Goal: Find specific page/section: Find specific page/section

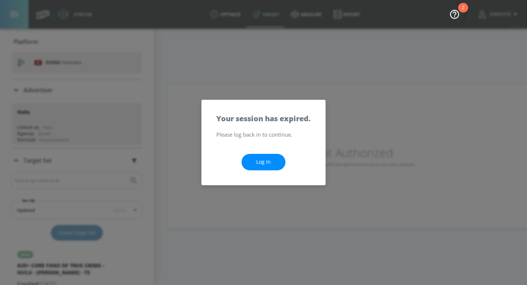
click at [246, 165] on link "Log In" at bounding box center [263, 162] width 44 height 16
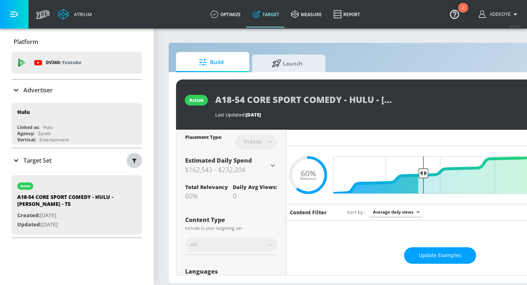
click at [135, 159] on icon "button" at bounding box center [134, 160] width 4 height 4
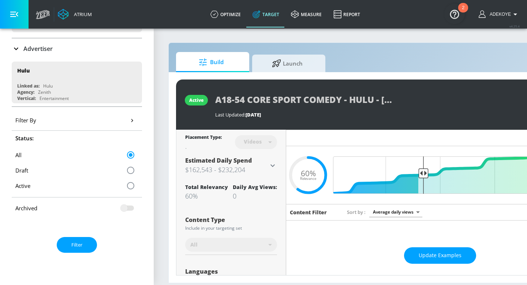
scroll to position [34, 0]
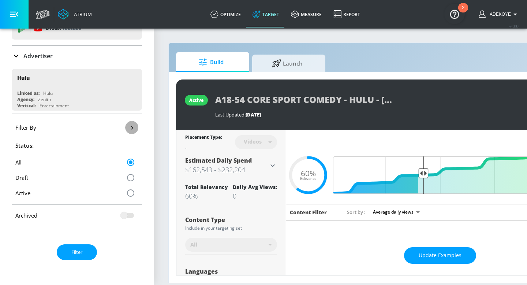
click at [131, 124] on icon "button" at bounding box center [132, 128] width 8 height 8
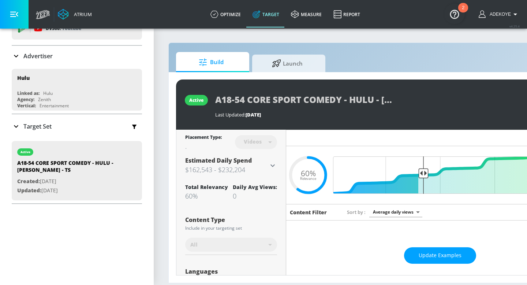
click at [21, 123] on div "Target Set" at bounding box center [32, 126] width 40 height 9
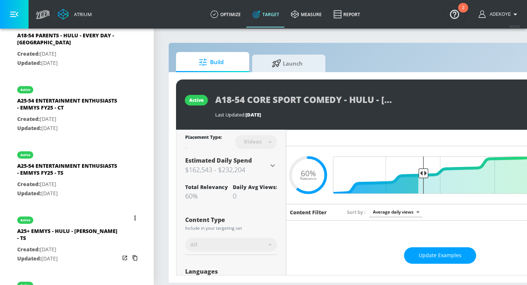
scroll to position [759, 0]
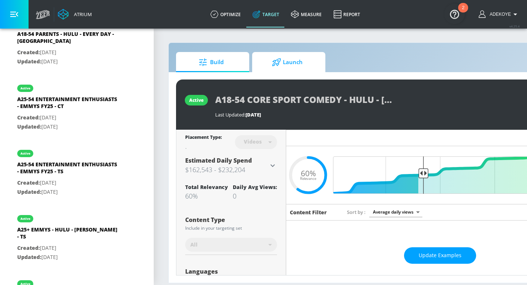
click at [275, 65] on icon at bounding box center [276, 62] width 9 height 8
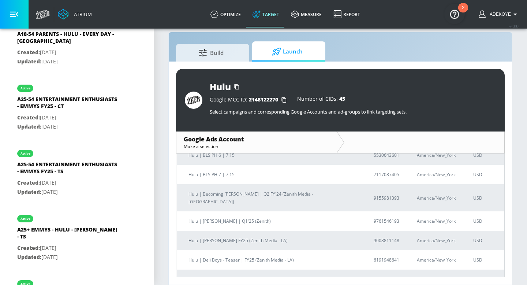
scroll to position [446, 0]
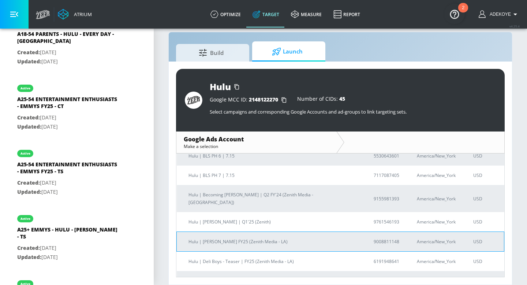
click at [237, 237] on p "Hulu | [PERSON_NAME] FY25 (Zenith Media - LA)" at bounding box center [272, 241] width 168 height 8
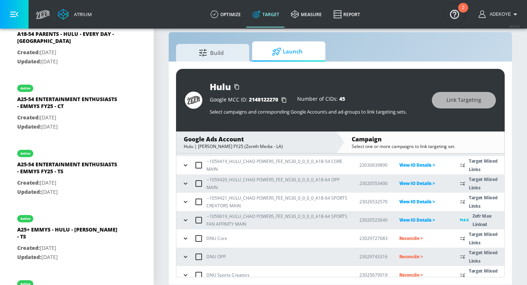
scroll to position [124, 0]
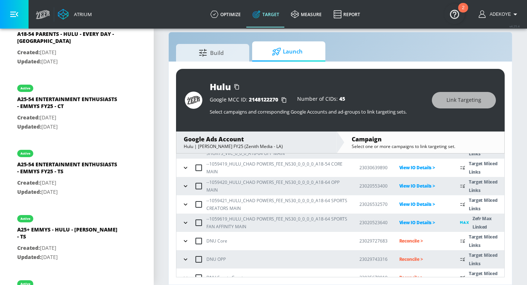
click at [186, 205] on icon "button" at bounding box center [185, 203] width 7 height 7
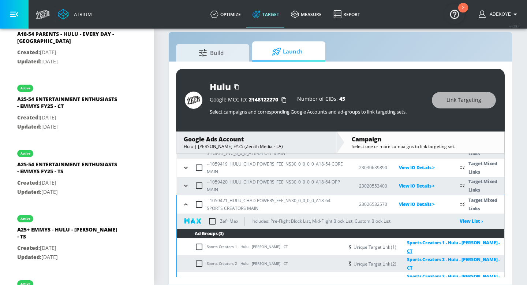
click at [439, 245] on link "Sports Creators 1 - Hulu - [PERSON_NAME] - CT" at bounding box center [450, 246] width 108 height 17
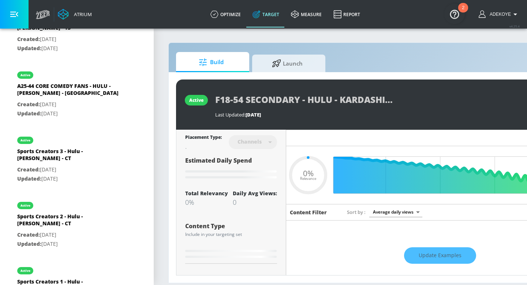
scroll to position [1164, 0]
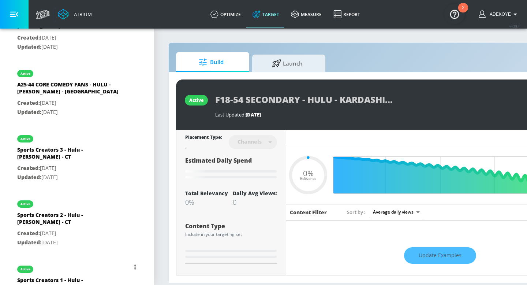
type input "0.6"
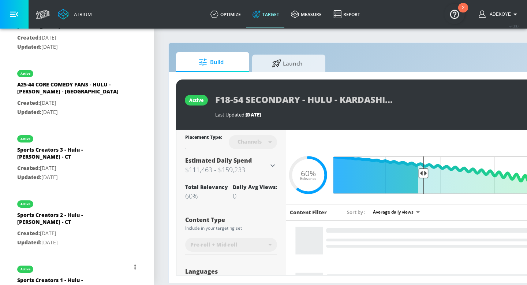
click at [48, 276] on div "Sports Creators 1 - Hulu - [PERSON_NAME] - CT" at bounding box center [68, 285] width 102 height 18
type input "Sports Creators 1 - Hulu - [PERSON_NAME] - CT"
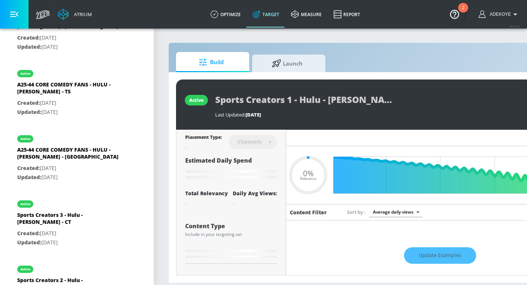
type input "0.63"
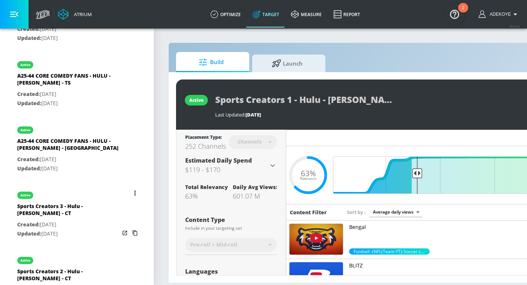
scroll to position [1173, 0]
click at [49, 202] on div "Sports Creators 3 - Hulu - [PERSON_NAME] - CT" at bounding box center [68, 211] width 102 height 18
type input "Sports Creators 3 - Hulu - [PERSON_NAME] - CT"
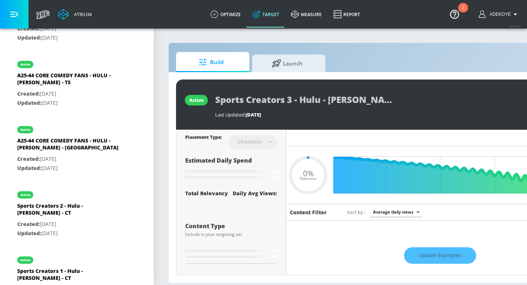
type input "0.63"
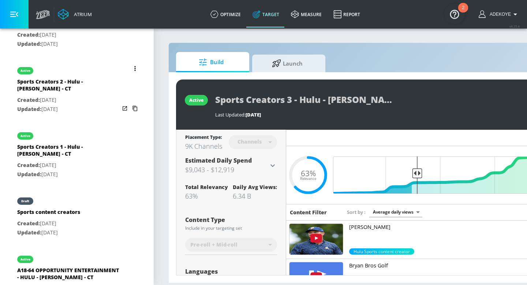
scroll to position [1307, 0]
